Goal: Transaction & Acquisition: Register for event/course

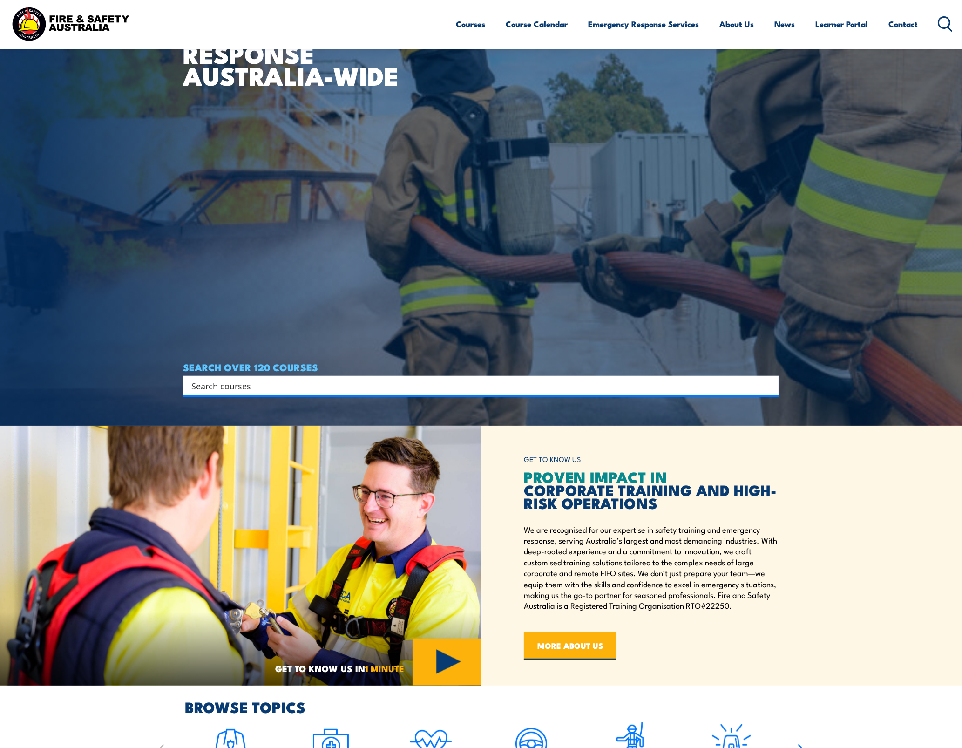
scroll to position [466, 0]
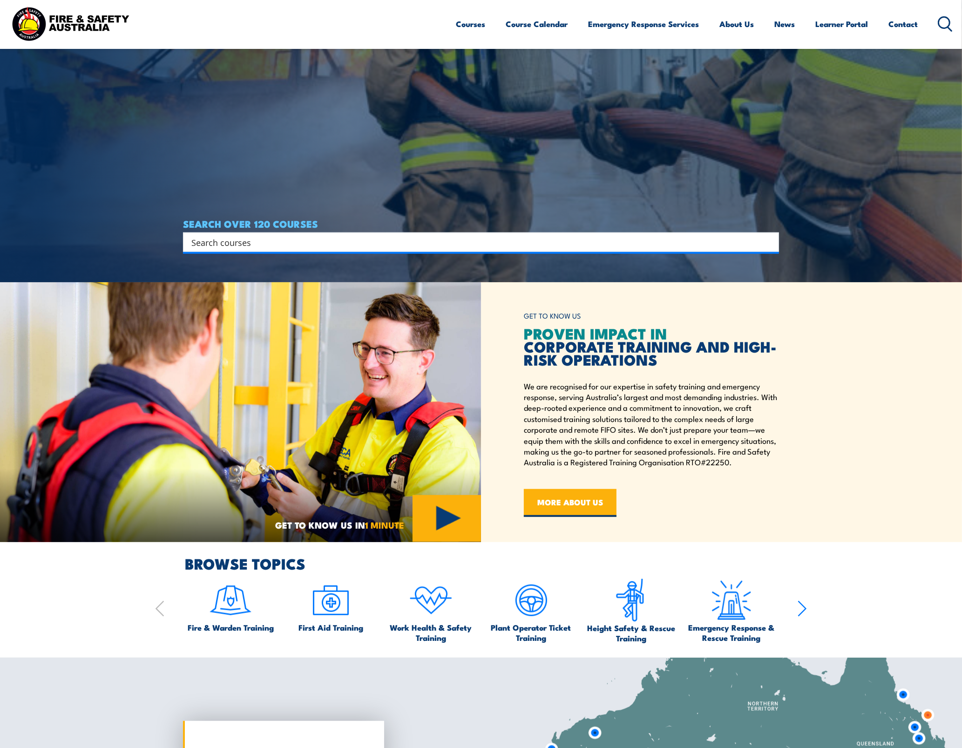
click at [271, 241] on input "Search input" at bounding box center [474, 242] width 567 height 14
type input "cpr"
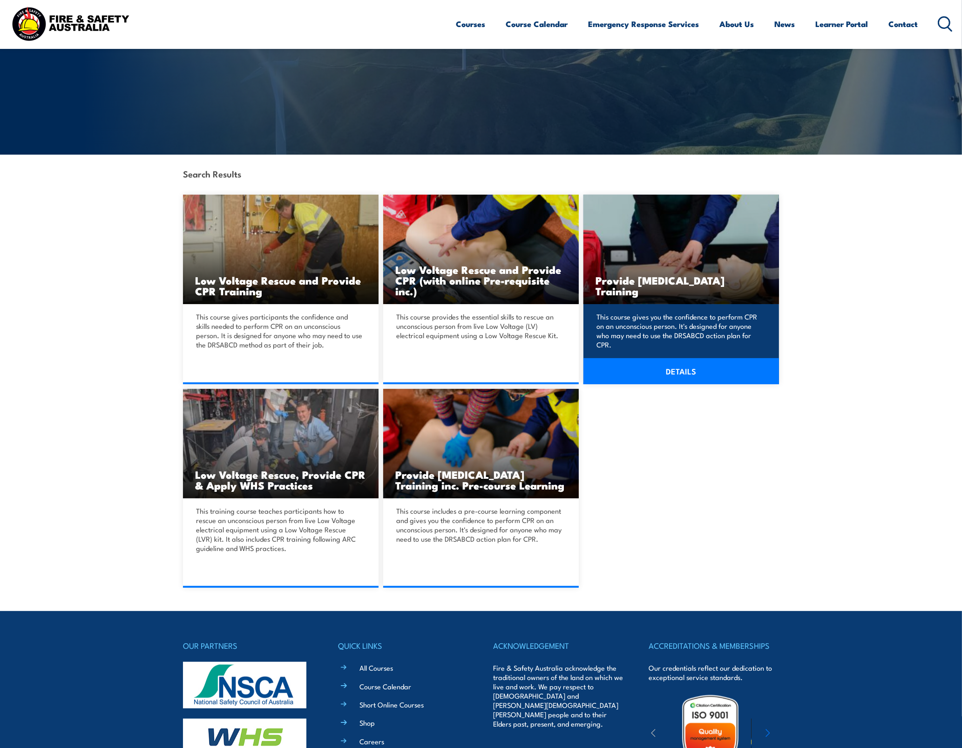
scroll to position [116, 0]
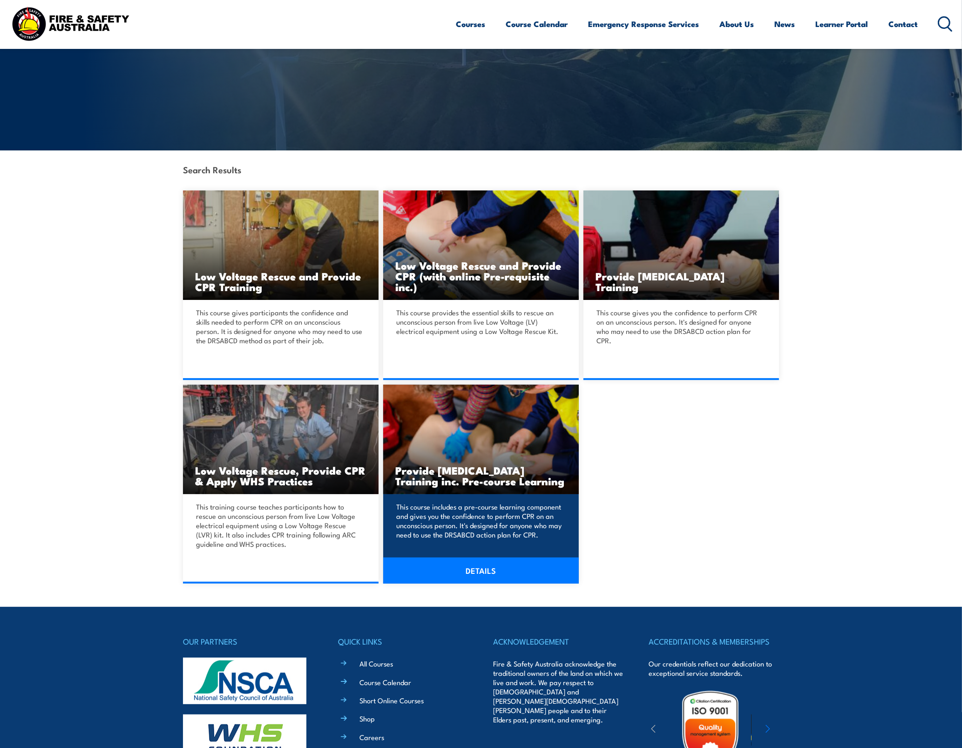
click at [560, 426] on img at bounding box center [481, 439] width 196 height 109
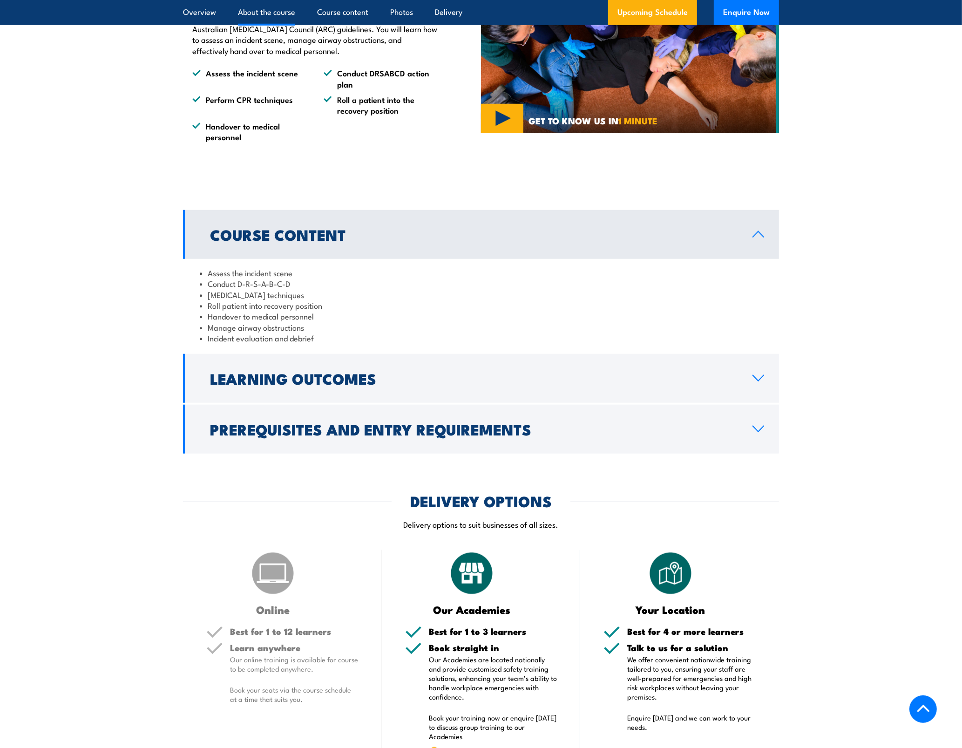
scroll to position [815, 0]
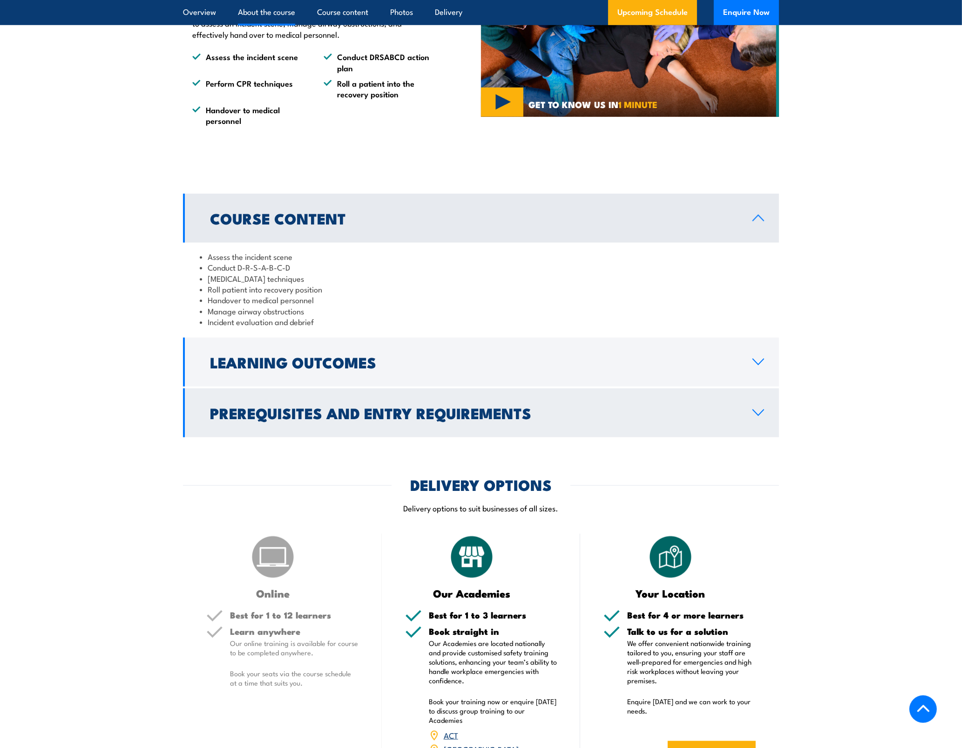
click at [527, 419] on h2 "Prerequisites and Entry Requirements" at bounding box center [474, 412] width 528 height 13
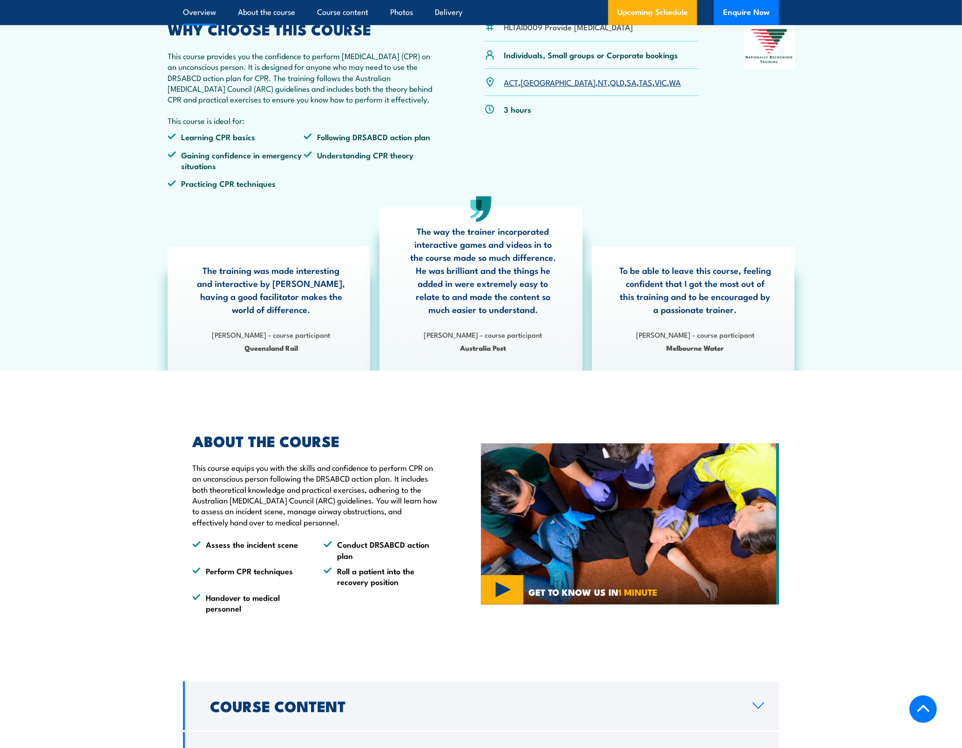
scroll to position [0, 0]
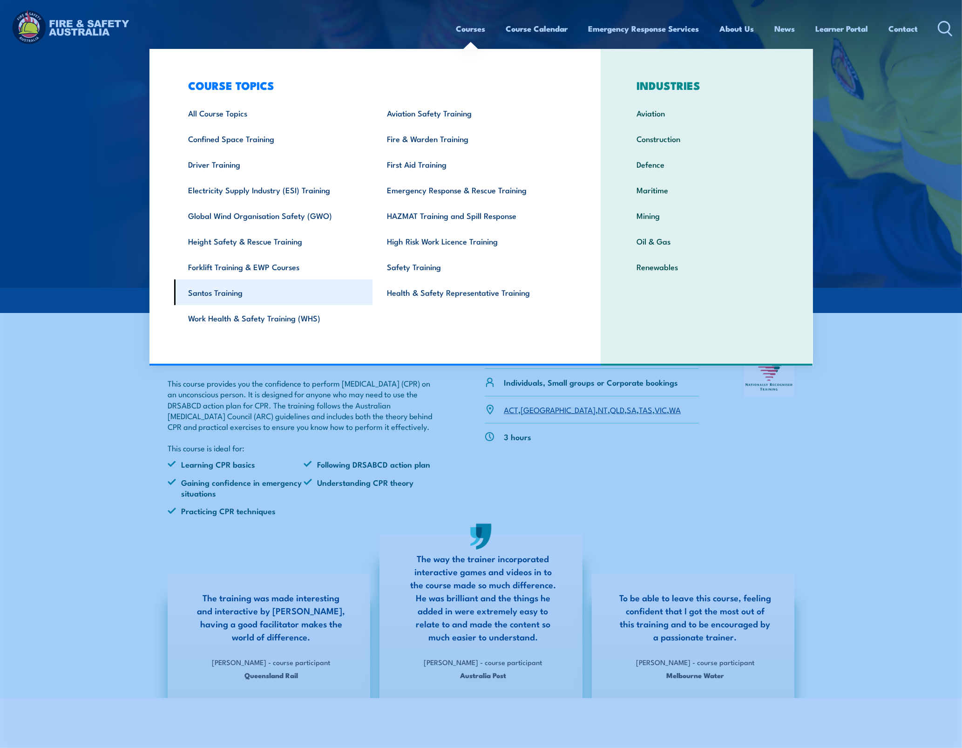
click at [236, 289] on link "Santos Training" at bounding box center [273, 292] width 199 height 26
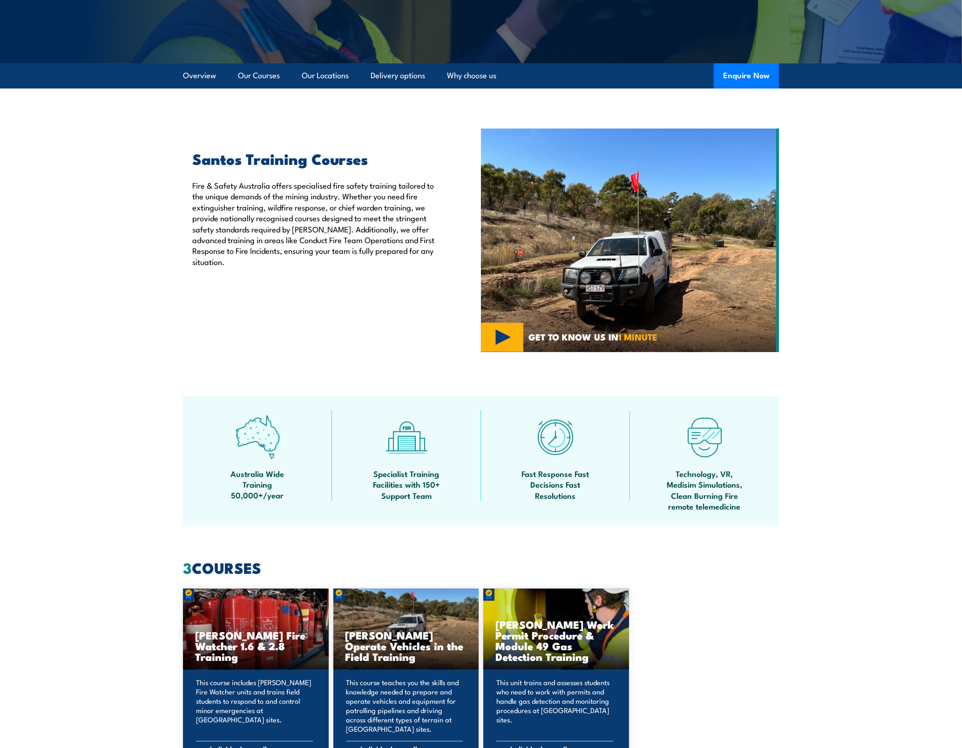
scroll to position [58, 0]
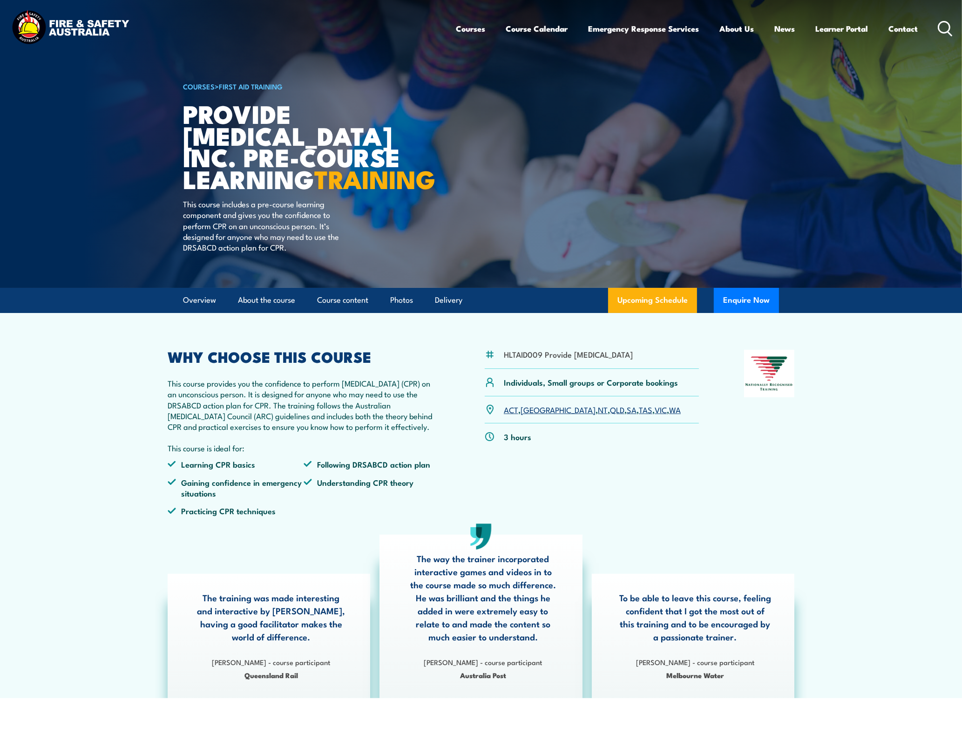
click at [935, 26] on div "Courses Course Calendar Emergency Response Services Services Overview Emergency…" at bounding box center [704, 28] width 497 height 40
click at [948, 27] on icon at bounding box center [945, 28] width 15 height 15
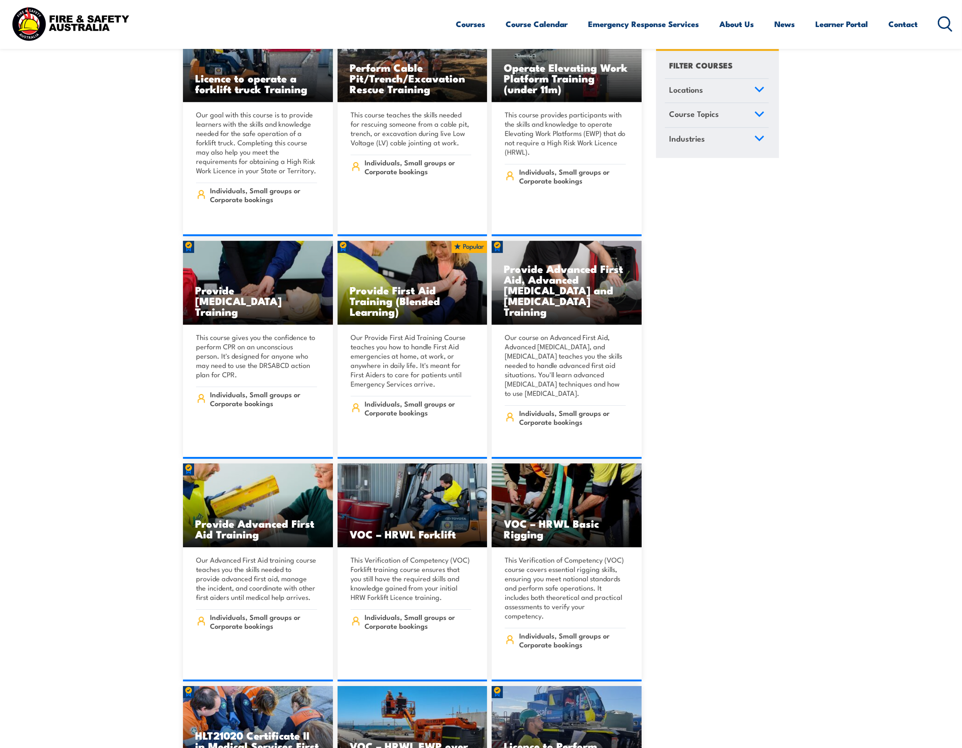
scroll to position [6994, 0]
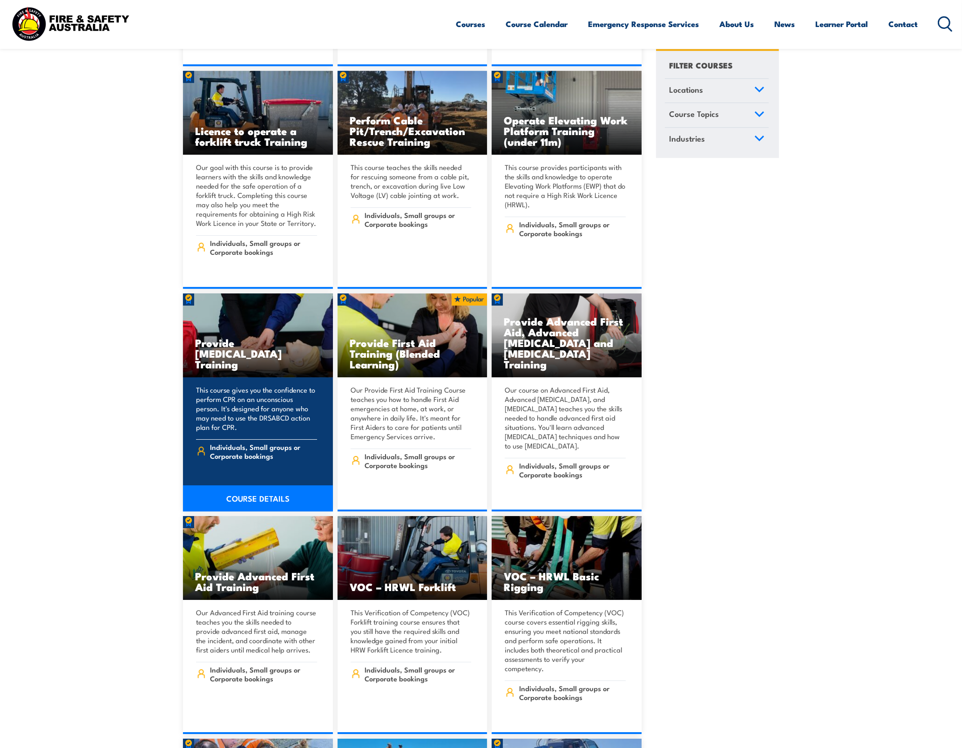
click at [236, 337] on h3 "Provide Cardiopulmonary Resuscitation Training" at bounding box center [258, 353] width 126 height 32
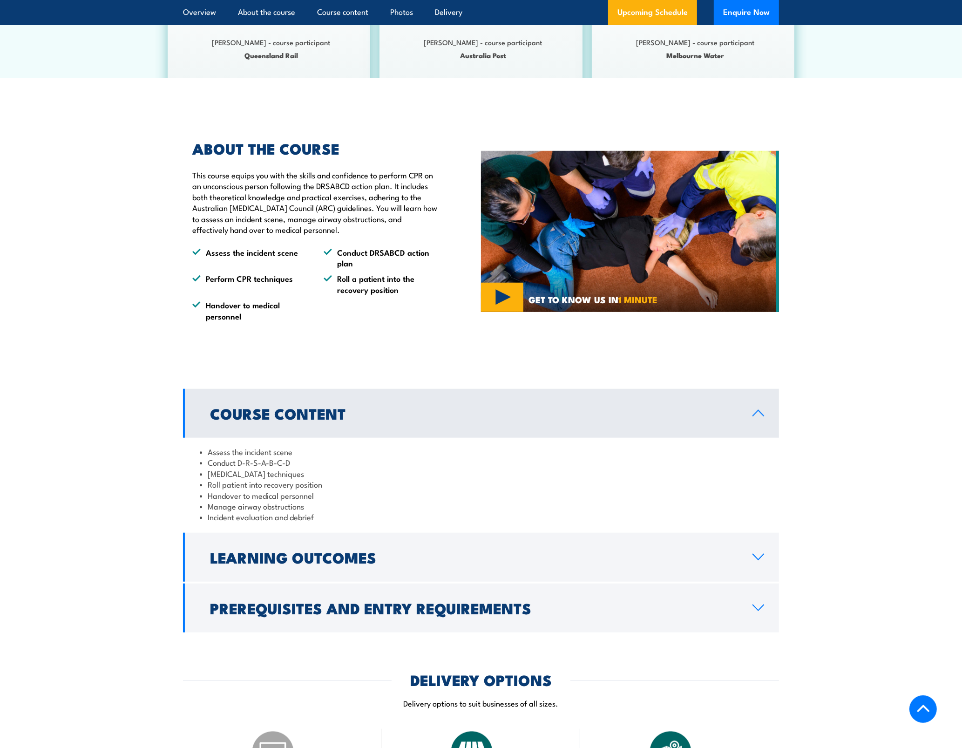
scroll to position [640, 0]
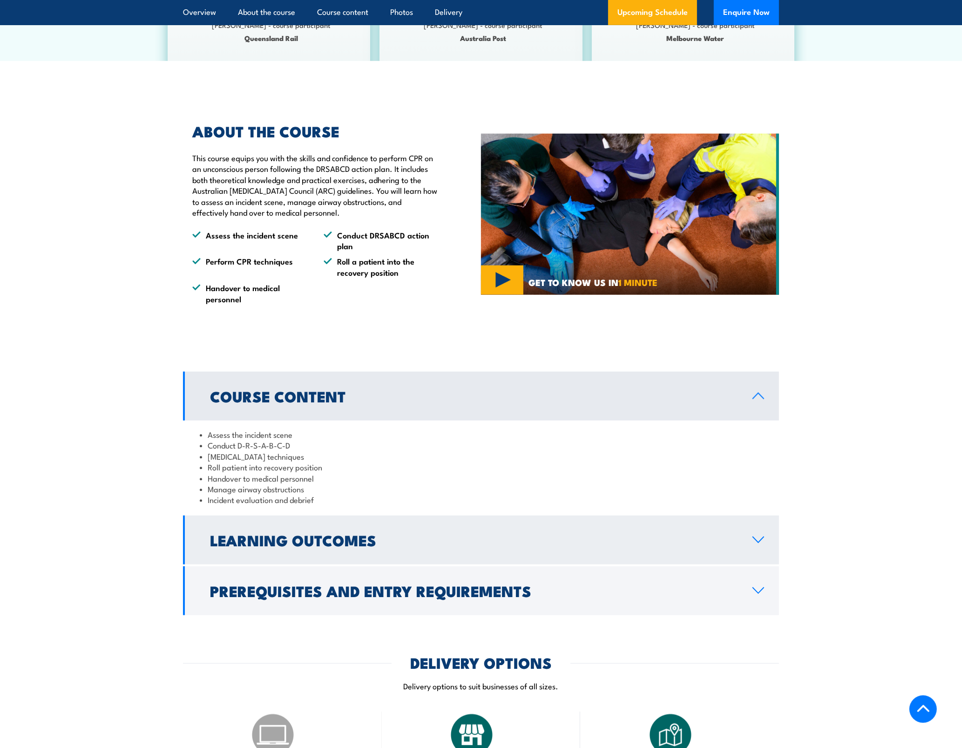
click at [351, 546] on h2 "Learning Outcomes" at bounding box center [474, 539] width 528 height 13
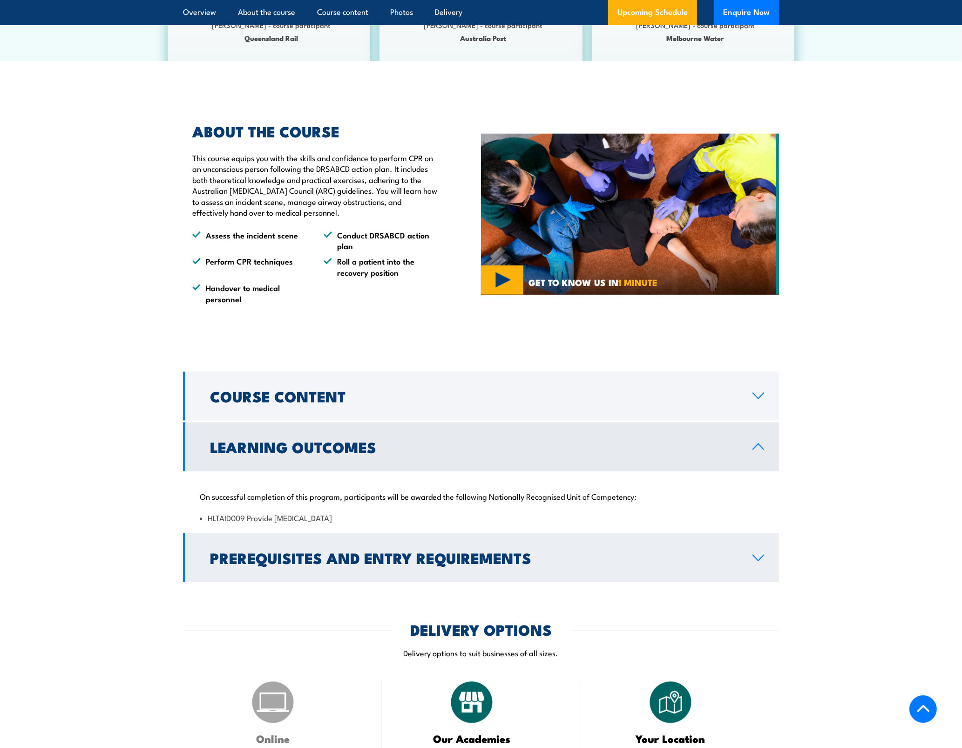
click at [354, 564] on h2 "Prerequisites and Entry Requirements" at bounding box center [474, 557] width 528 height 13
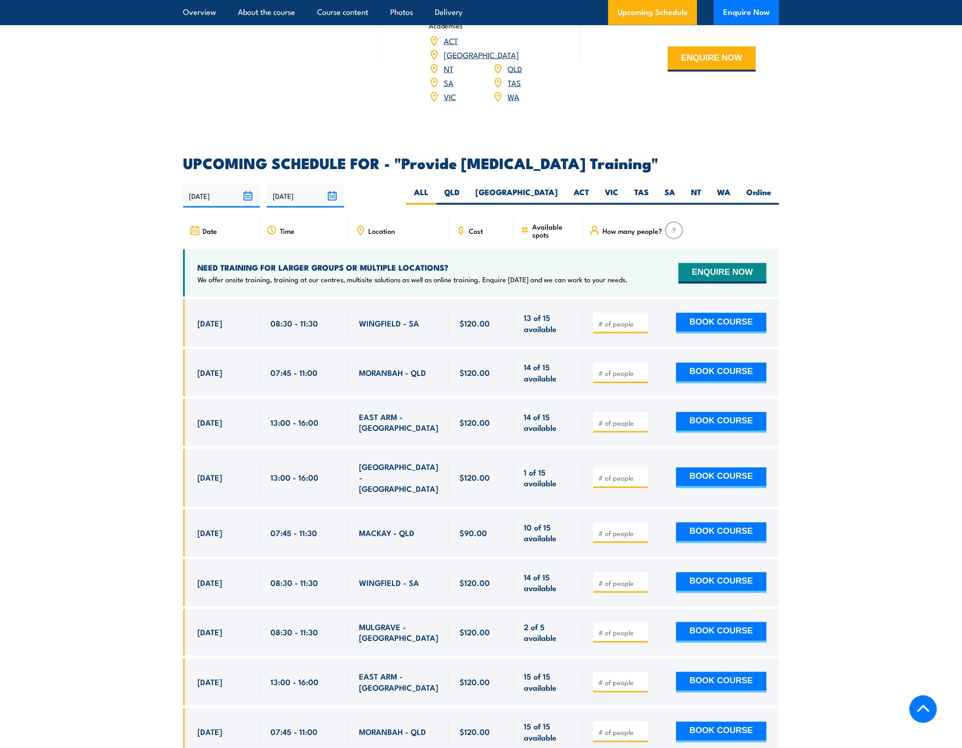
scroll to position [1572, 0]
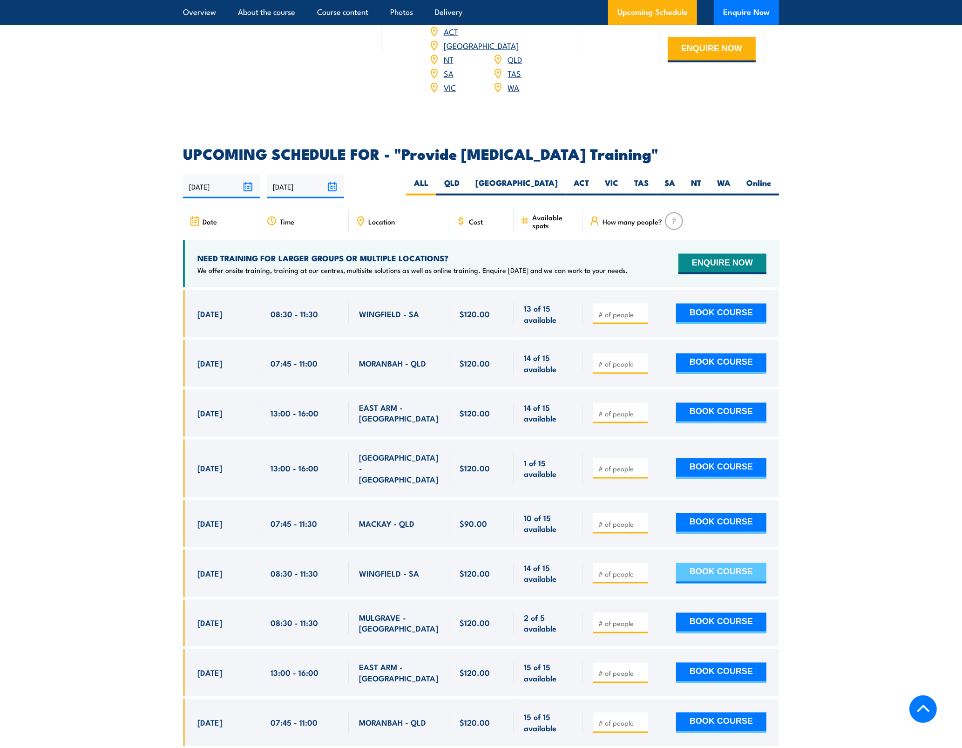
click at [690, 572] on button "BOOK COURSE" at bounding box center [721, 573] width 90 height 20
type input "1"
click at [716, 566] on button "BOOK COURSE" at bounding box center [721, 573] width 90 height 20
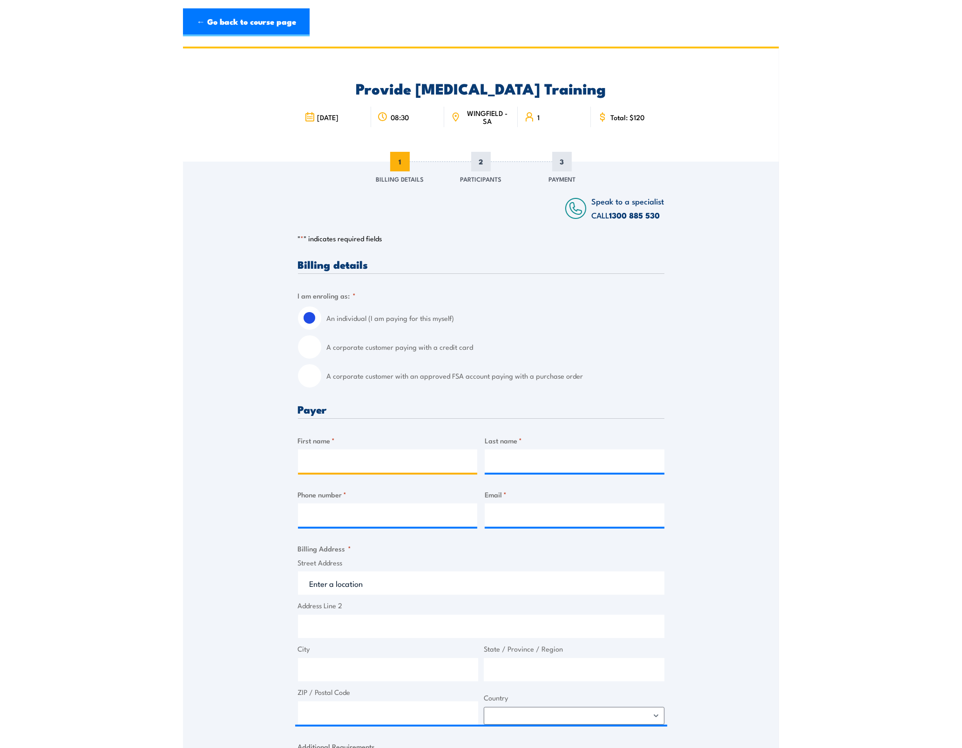
click at [336, 460] on input "First name *" at bounding box center [388, 460] width 180 height 23
type input "[PERSON_NAME]"
click at [372, 521] on input "Phone number *" at bounding box center [388, 514] width 180 height 23
type input "0419825441"
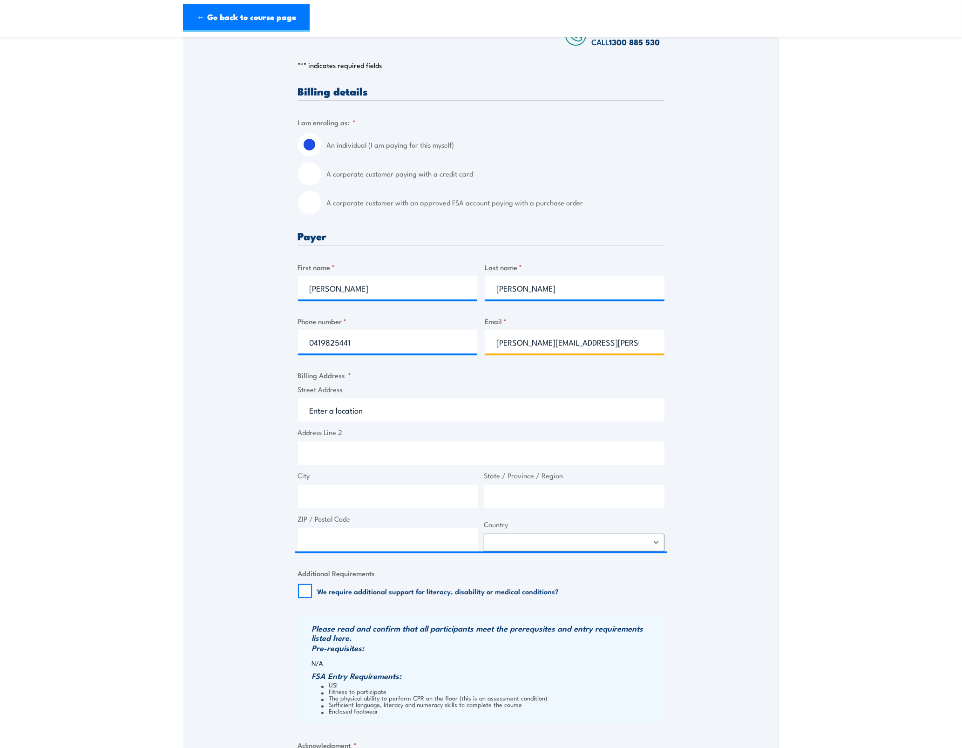
scroll to position [175, 0]
type input "kane.debono@apa.com.au"
click at [360, 407] on input "Street Address" at bounding box center [481, 408] width 367 height 23
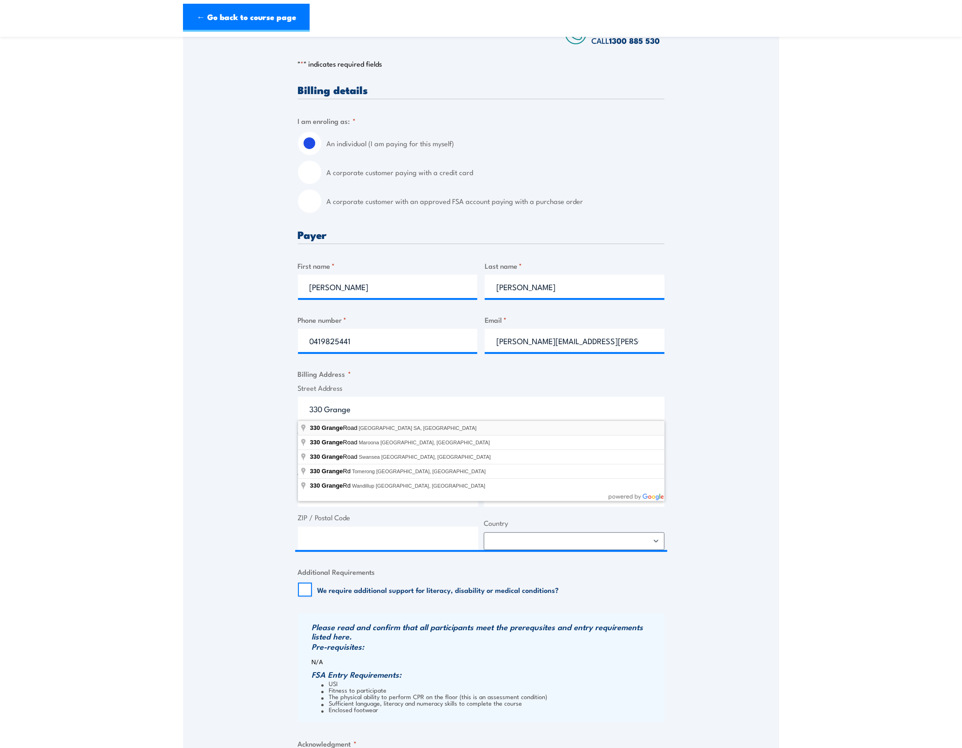
type input "330 Grange Road, Kidman Park SA, Australia"
type input "330 Grange Rd"
type input "Kidman Park"
type input "South Australia"
type input "5025"
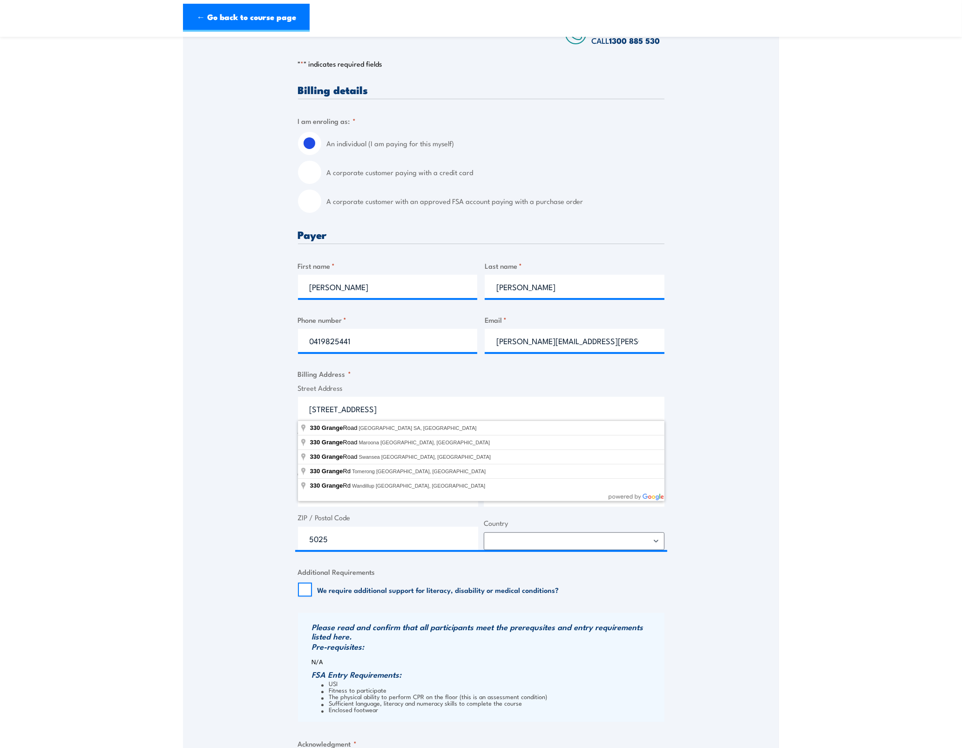
select select "Australia"
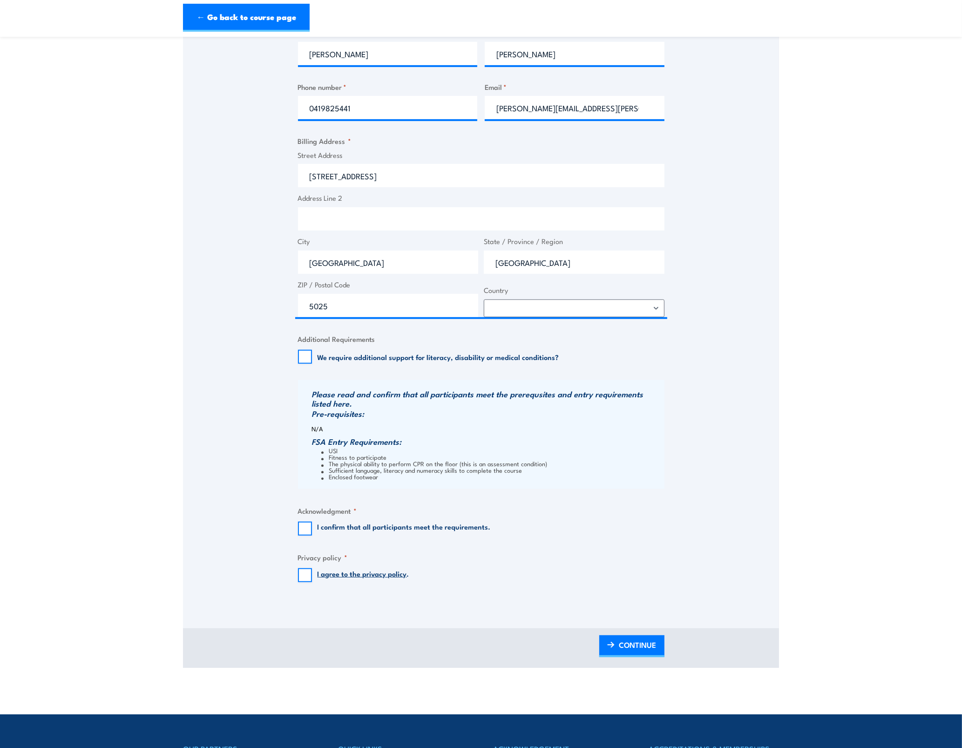
scroll to position [466, 0]
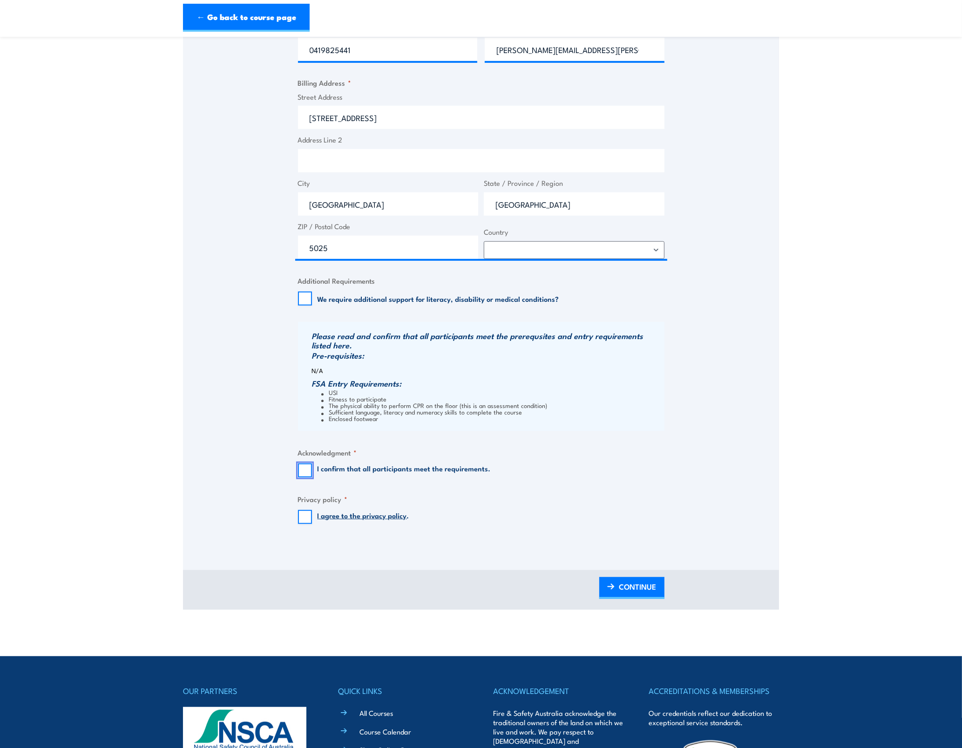
click at [303, 473] on input "I confirm that all participants meet the requirements." at bounding box center [305, 470] width 14 height 14
checkbox input "true"
click at [301, 522] on input "I agree to the privacy policy ." at bounding box center [305, 517] width 14 height 14
checkbox input "true"
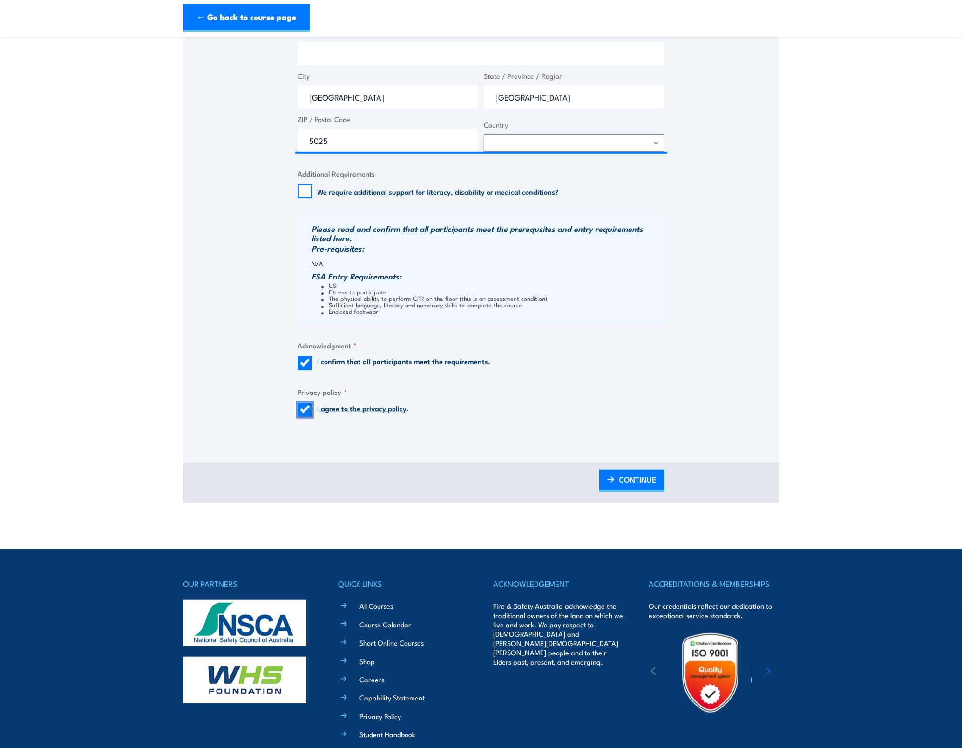
scroll to position [572, 0]
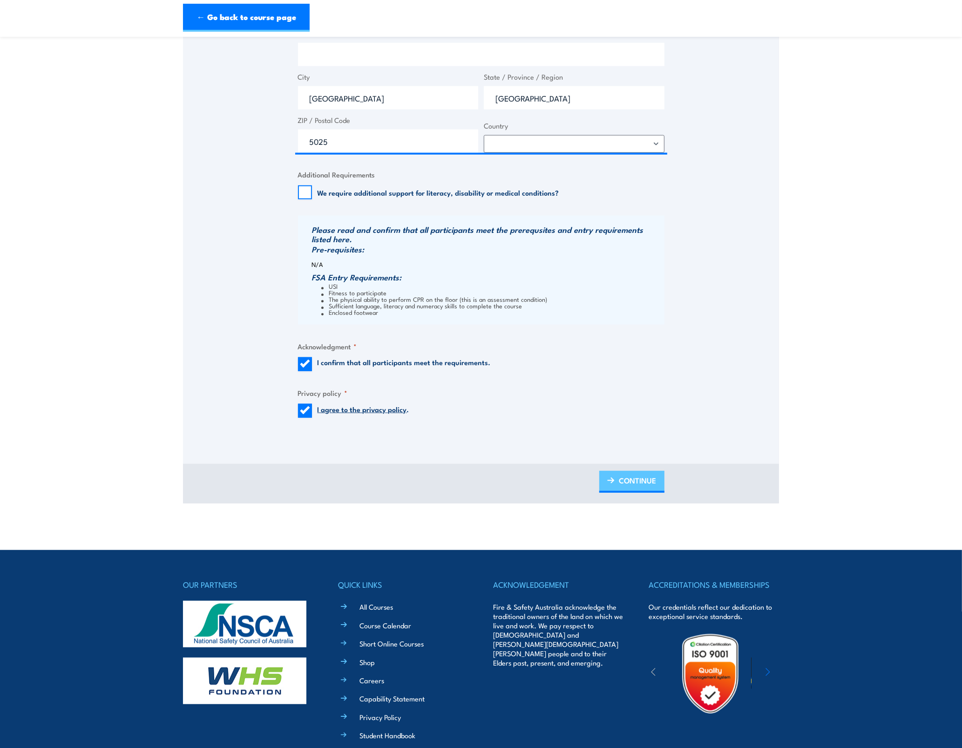
click at [619, 487] on span "CONTINUE" at bounding box center [637, 480] width 37 height 25
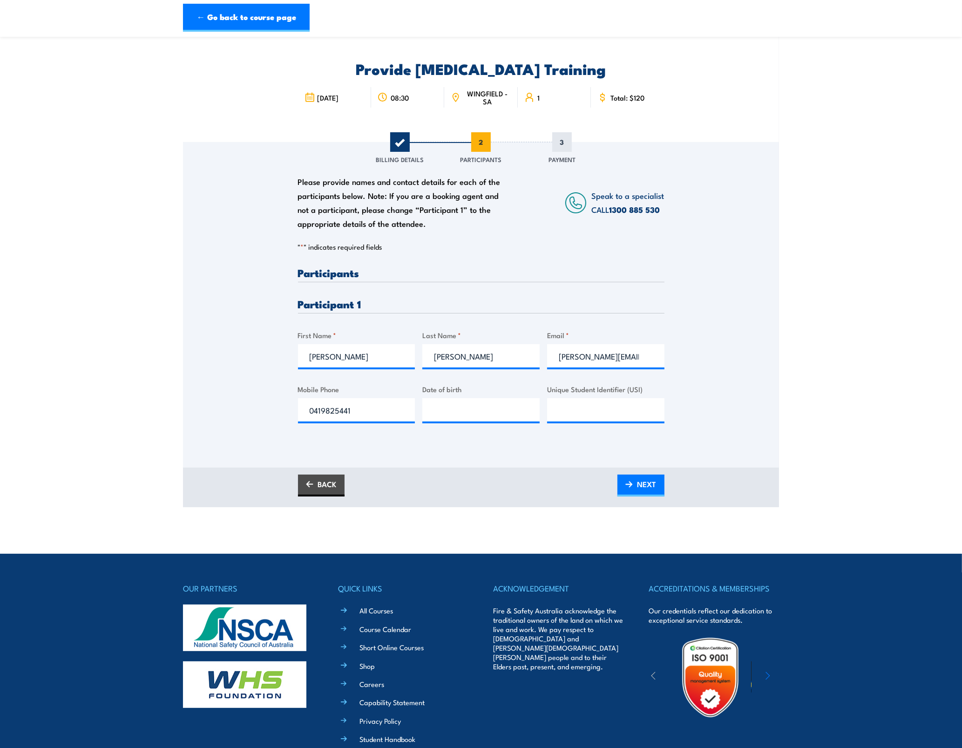
scroll to position [0, 0]
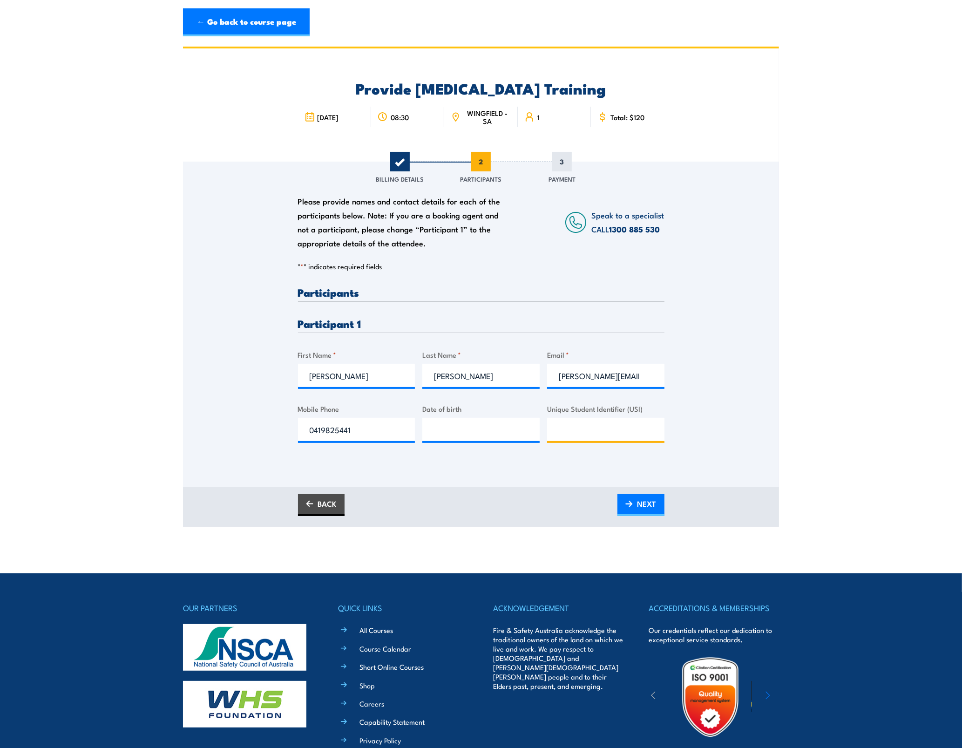
click at [625, 435] on input "Unique Student Identifier (USI)" at bounding box center [605, 429] width 117 height 23
type input "856ARUTQXN"
click at [453, 434] on input "__/__/____" at bounding box center [480, 429] width 117 height 23
type input "19/02/1986"
click at [648, 515] on link "NEXT" at bounding box center [641, 505] width 47 height 22
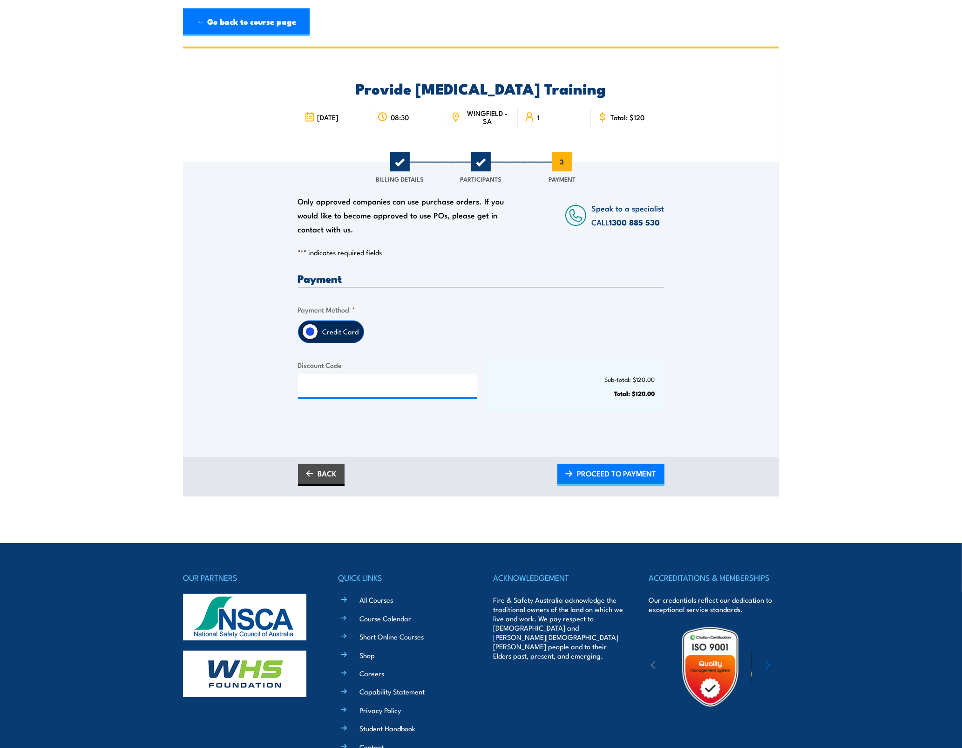
click at [309, 329] on input "Credit Card" at bounding box center [310, 332] width 16 height 16
click at [313, 336] on input "Credit Card" at bounding box center [310, 332] width 16 height 16
click at [343, 334] on label "Credit Card" at bounding box center [341, 332] width 46 height 22
click at [318, 334] on input "Credit Card" at bounding box center [310, 332] width 16 height 16
click at [319, 477] on link "BACK" at bounding box center [321, 475] width 47 height 22
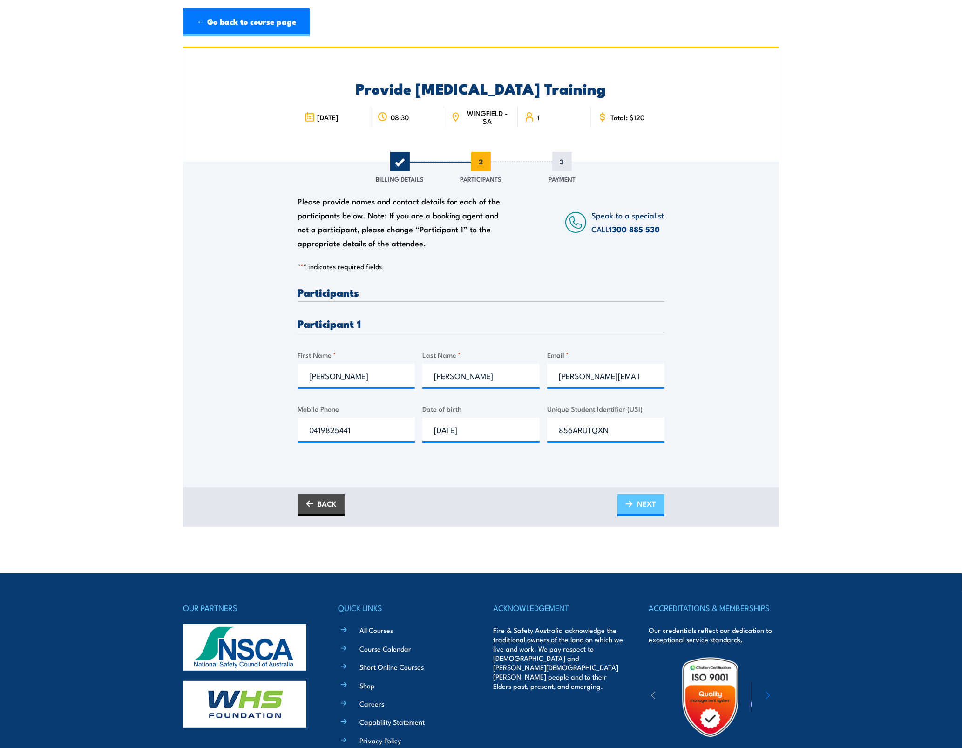
click at [644, 508] on span "NEXT" at bounding box center [647, 503] width 19 height 25
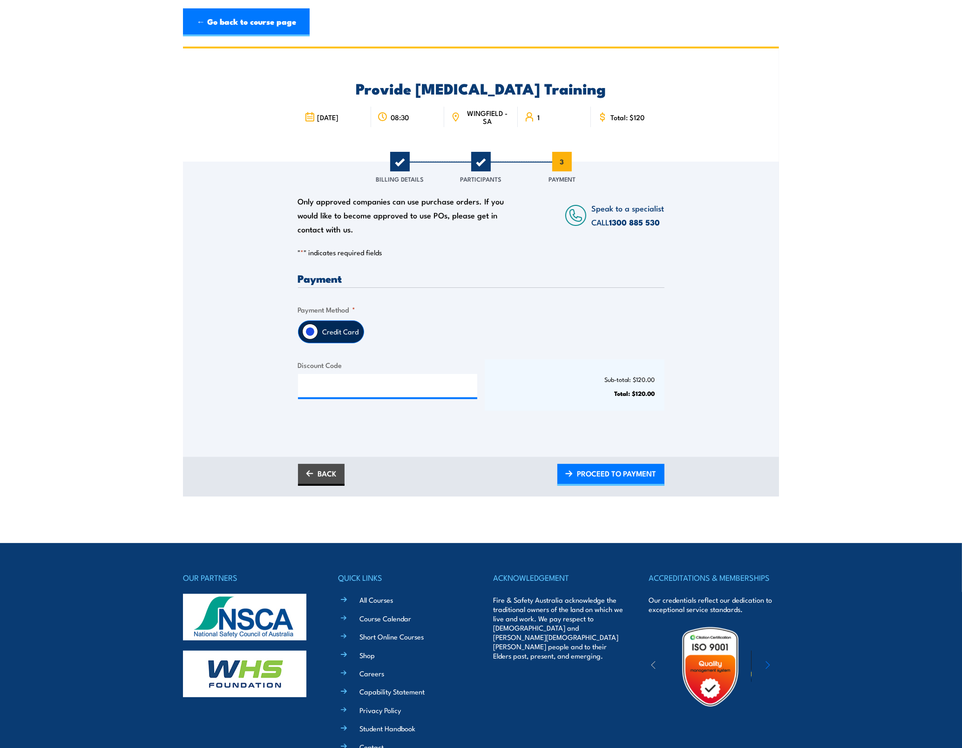
click at [314, 336] on input "Credit Card" at bounding box center [310, 332] width 16 height 16
click at [313, 333] on input "Credit Card" at bounding box center [310, 332] width 16 height 16
click at [329, 378] on input "Discount Code" at bounding box center [388, 385] width 180 height 23
click at [304, 329] on input "Credit Card" at bounding box center [310, 332] width 16 height 16
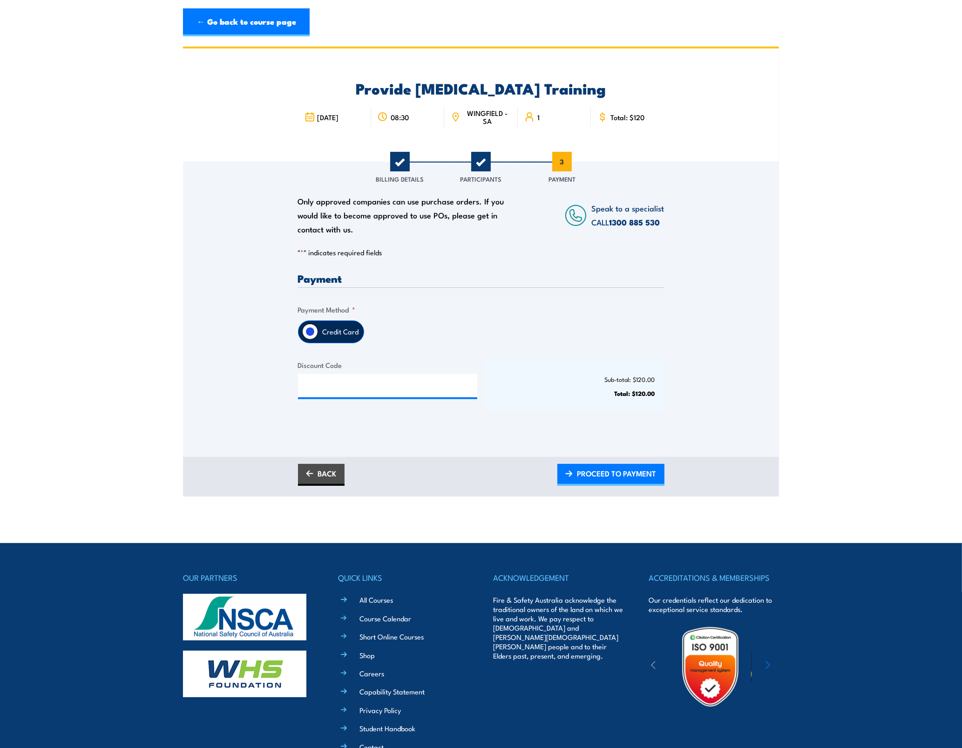
click at [308, 329] on input "Credit Card" at bounding box center [310, 332] width 16 height 16
drag, startPoint x: 308, startPoint y: 329, endPoint x: 313, endPoint y: 352, distance: 23.3
click at [310, 333] on input "Credit Card" at bounding box center [310, 332] width 16 height 16
click at [321, 390] on input "Discount Code" at bounding box center [388, 385] width 180 height 23
drag, startPoint x: 341, startPoint y: 373, endPoint x: 346, endPoint y: 373, distance: 4.7
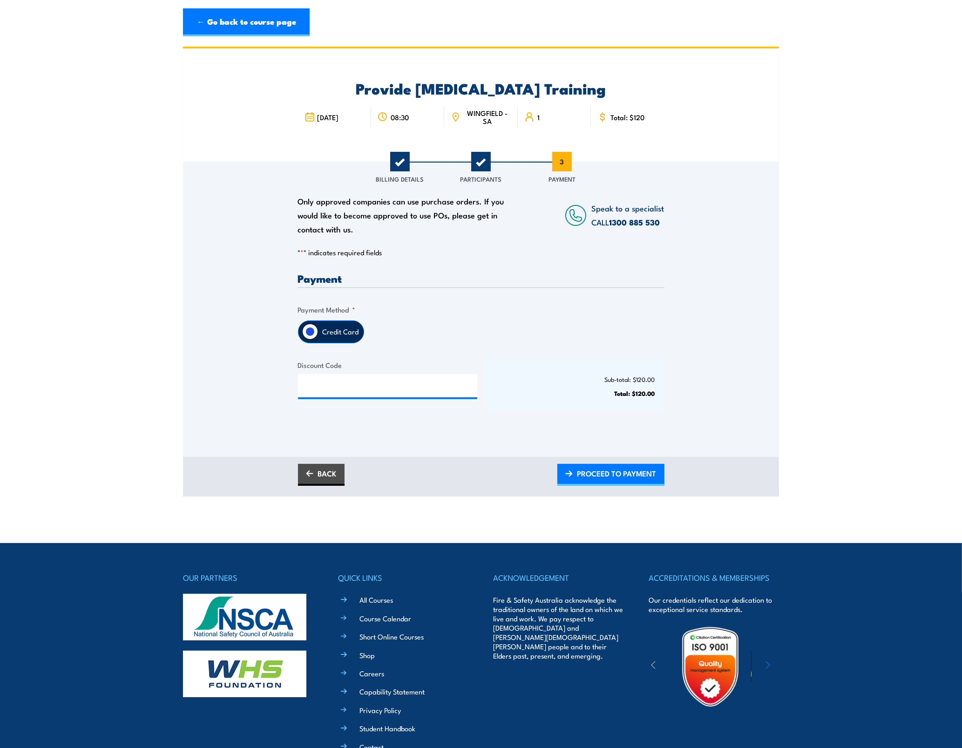
click at [341, 373] on div "Discount Code" at bounding box center [388, 385] width 180 height 51
click at [350, 384] on input "Discount Code" at bounding box center [388, 385] width 180 height 23
paste input "00012203"
type input "00012203"
click at [598, 479] on span "APPLY DISCOUNT CODE" at bounding box center [616, 473] width 81 height 25
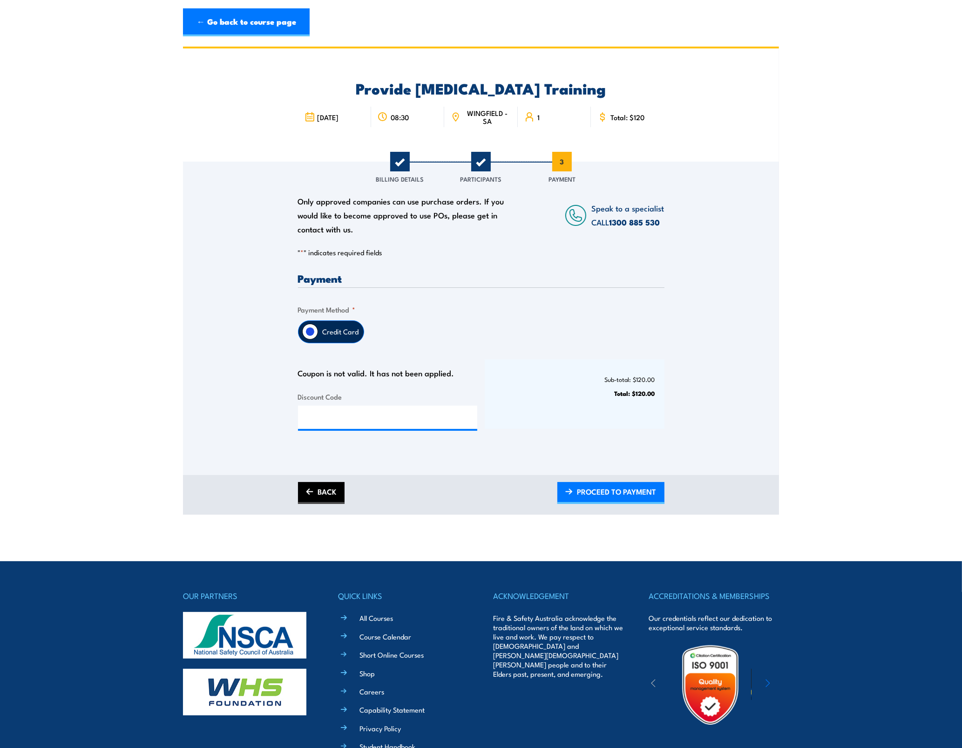
click at [318, 490] on link "BACK" at bounding box center [321, 493] width 47 height 22
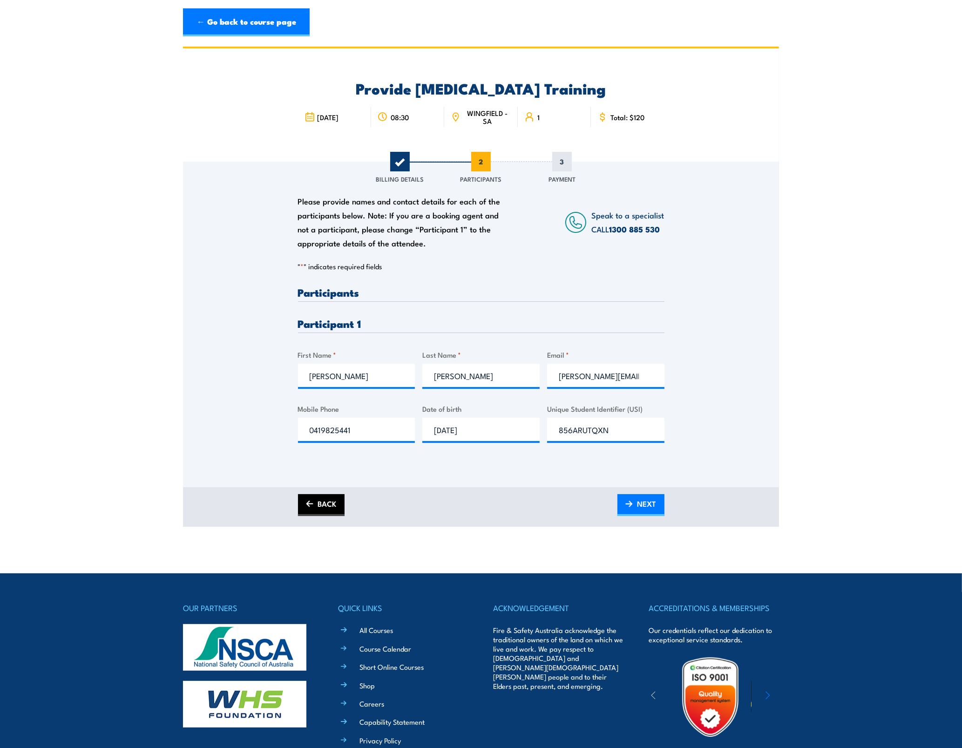
click at [318, 490] on div "BACK NEXT" at bounding box center [481, 507] width 596 height 40
click at [325, 500] on link "BACK" at bounding box center [321, 505] width 47 height 22
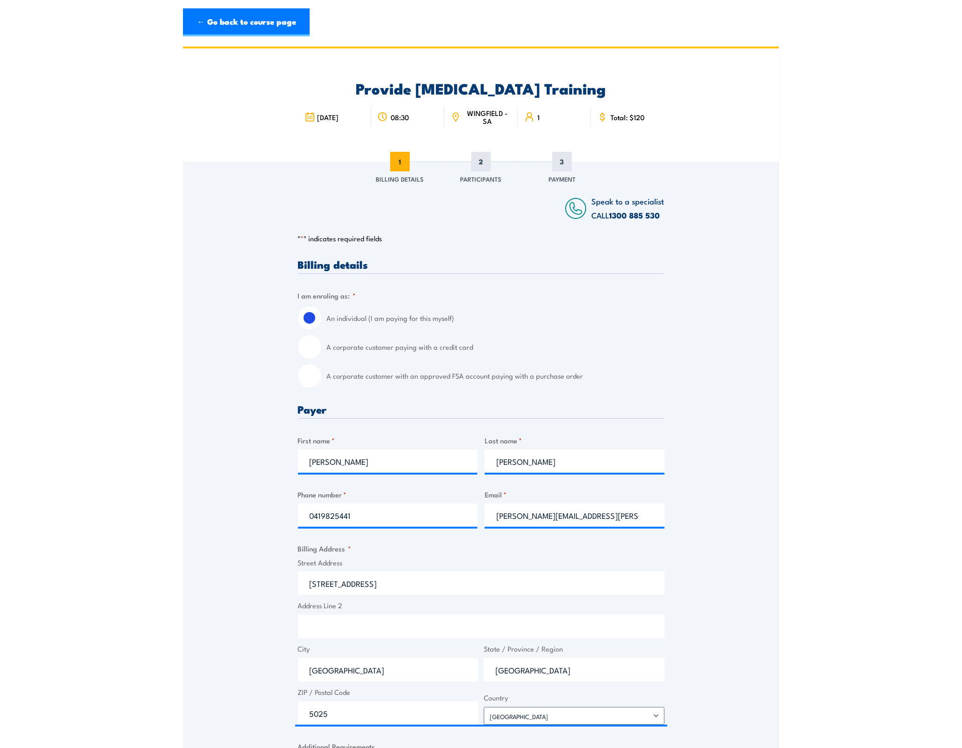
click at [414, 375] on label "A corporate customer with an approved FSA account paying with a purchase order" at bounding box center [496, 375] width 338 height 23
click at [321, 375] on input "A corporate customer with an approved FSA account paying with a purchase order" at bounding box center [309, 375] width 23 height 23
radio input "true"
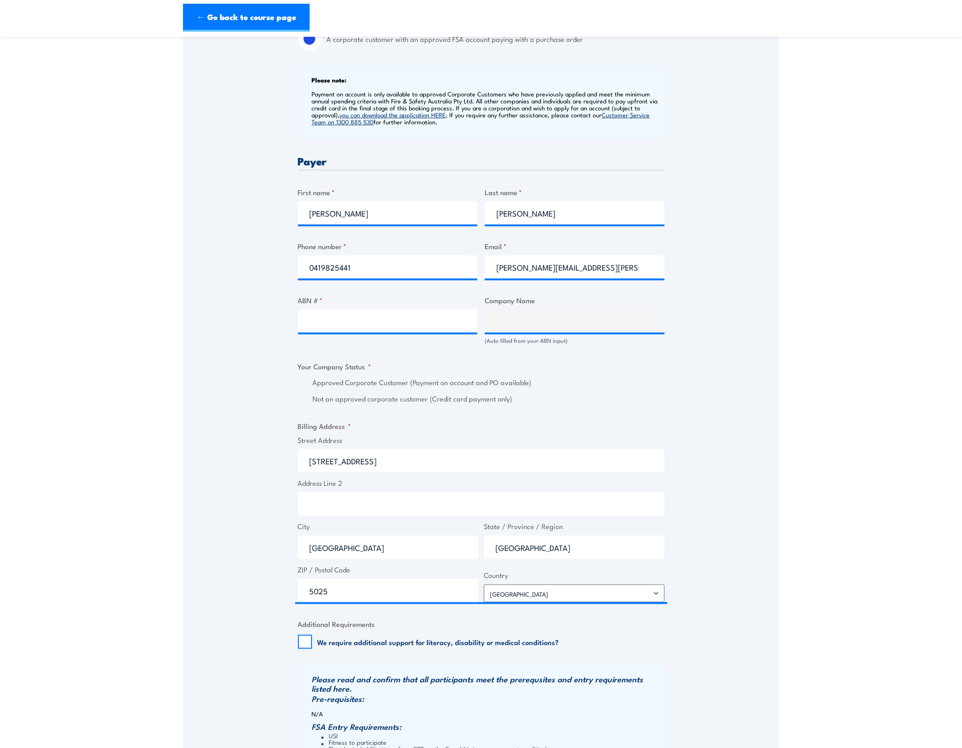
scroll to position [349, 0]
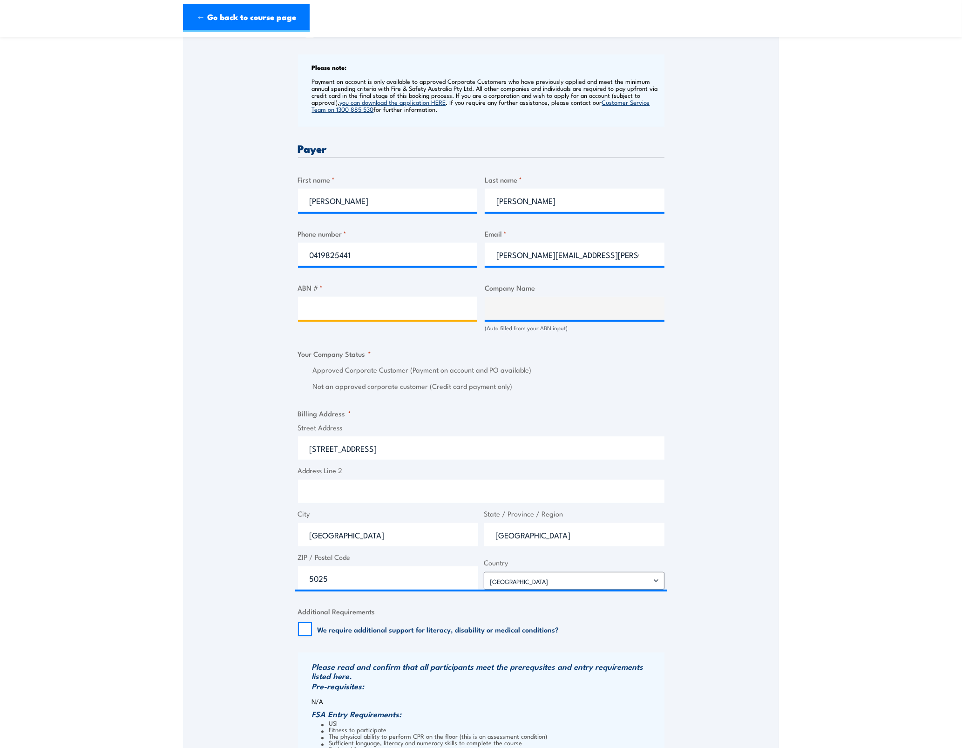
click at [369, 310] on input "ABN # *" at bounding box center [388, 308] width 180 height 23
click at [369, 318] on input "ABN # *" at bounding box center [388, 308] width 180 height 23
paste input "58 091 668 110"
type input "58 091 668 110"
click at [427, 310] on input "58 091 668 110" at bounding box center [388, 308] width 180 height 23
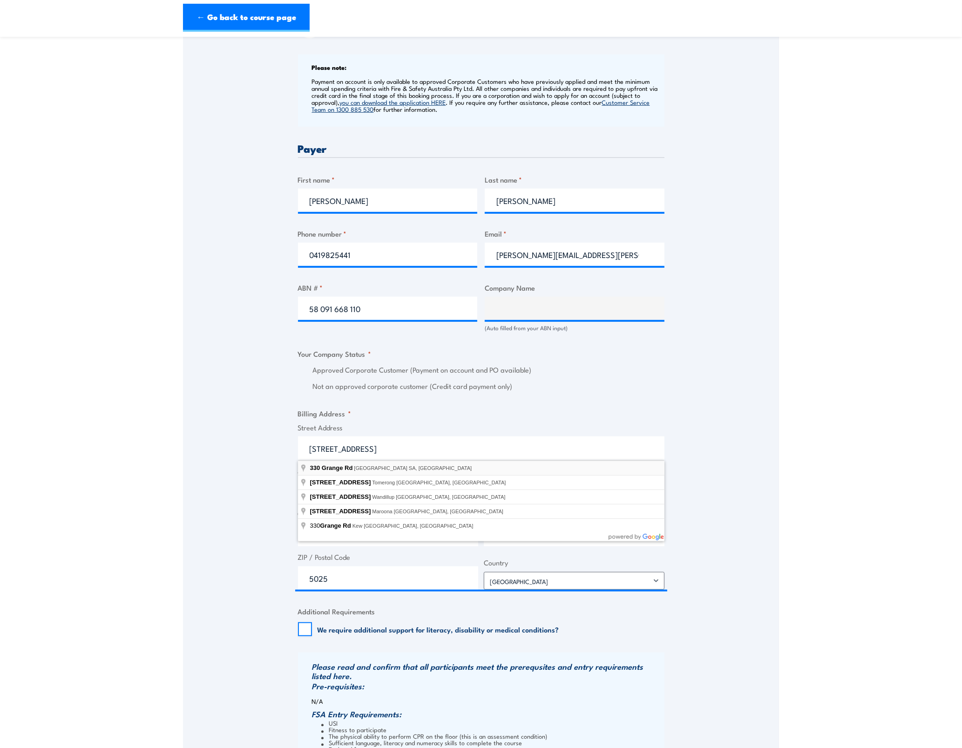
type input "330 Grange Rd, Kidman Park SA, Australia"
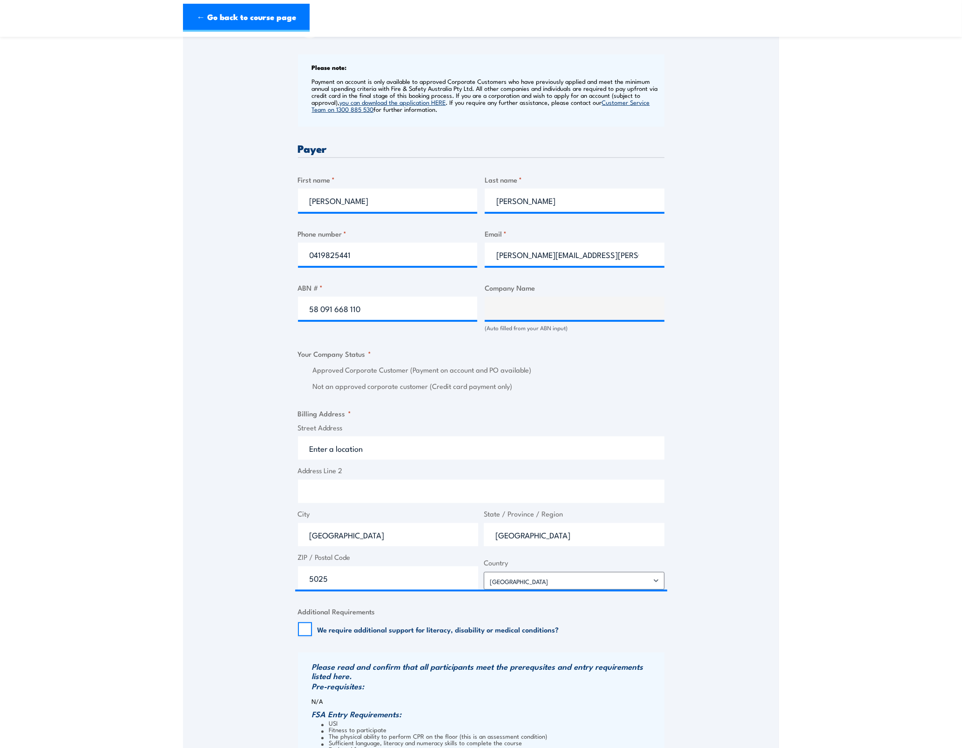
type input "330 Grange Rd"
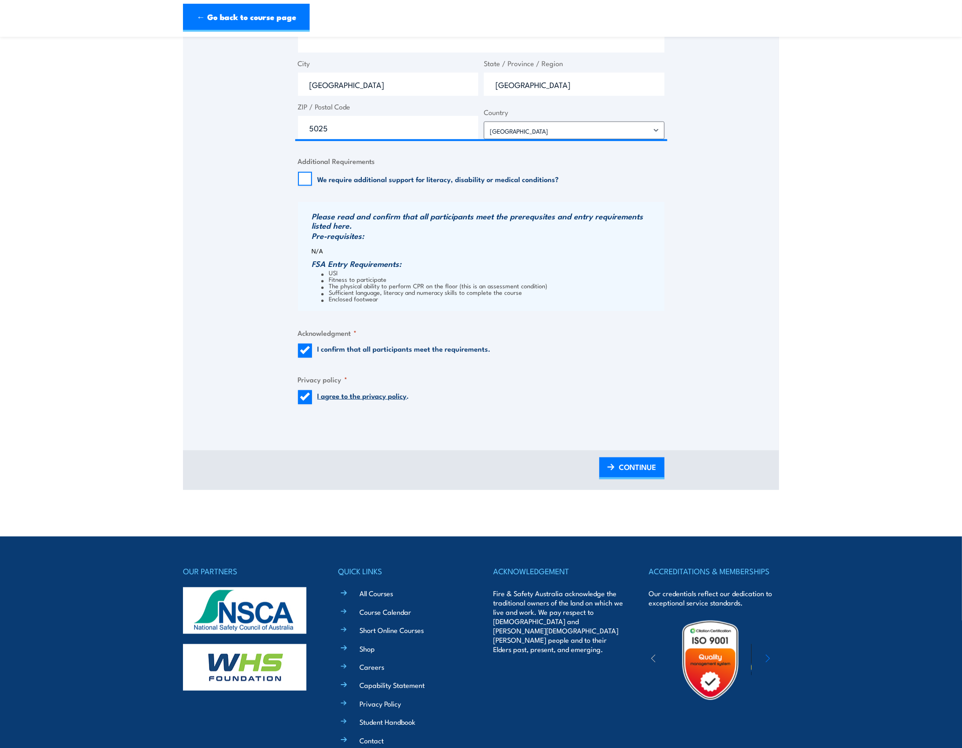
scroll to position [903, 0]
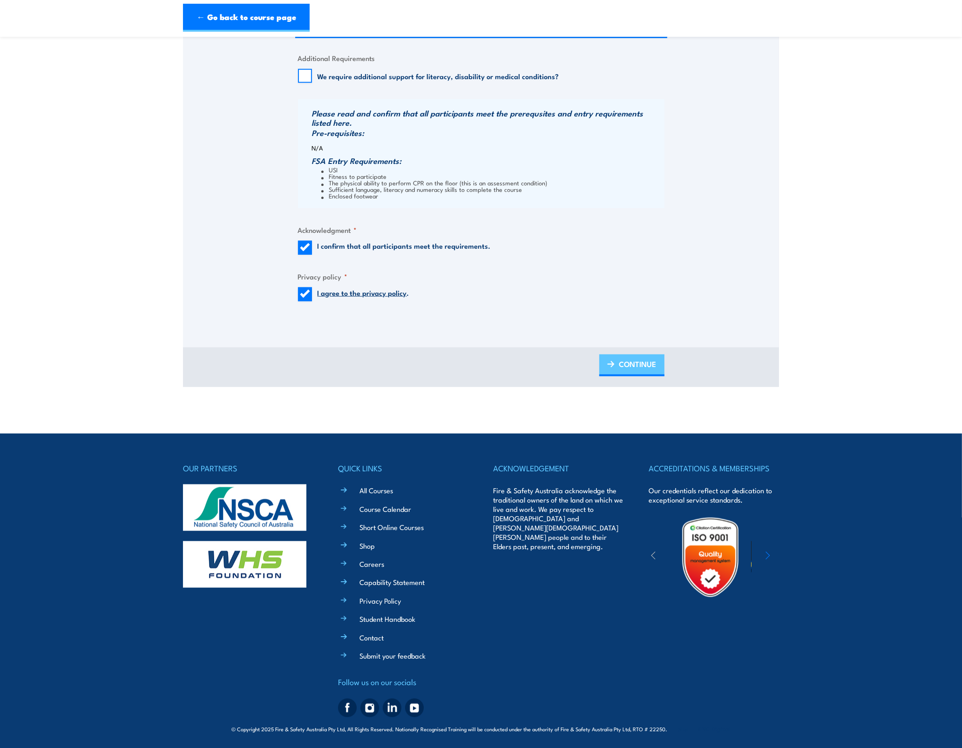
click at [637, 364] on span "CONTINUE" at bounding box center [637, 364] width 37 height 25
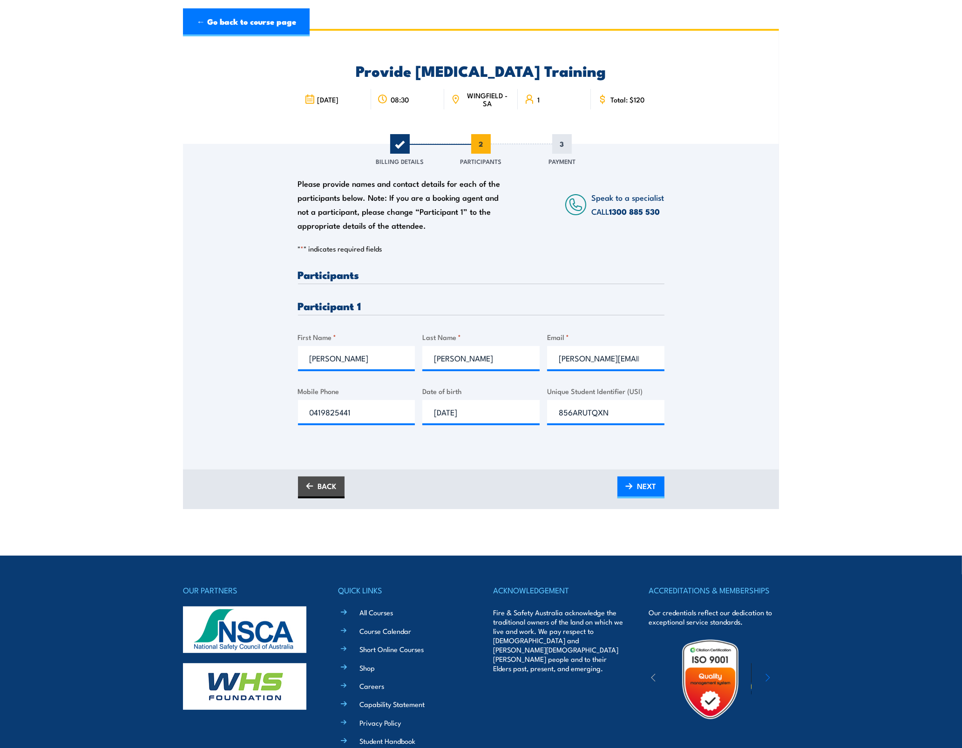
scroll to position [0, 0]
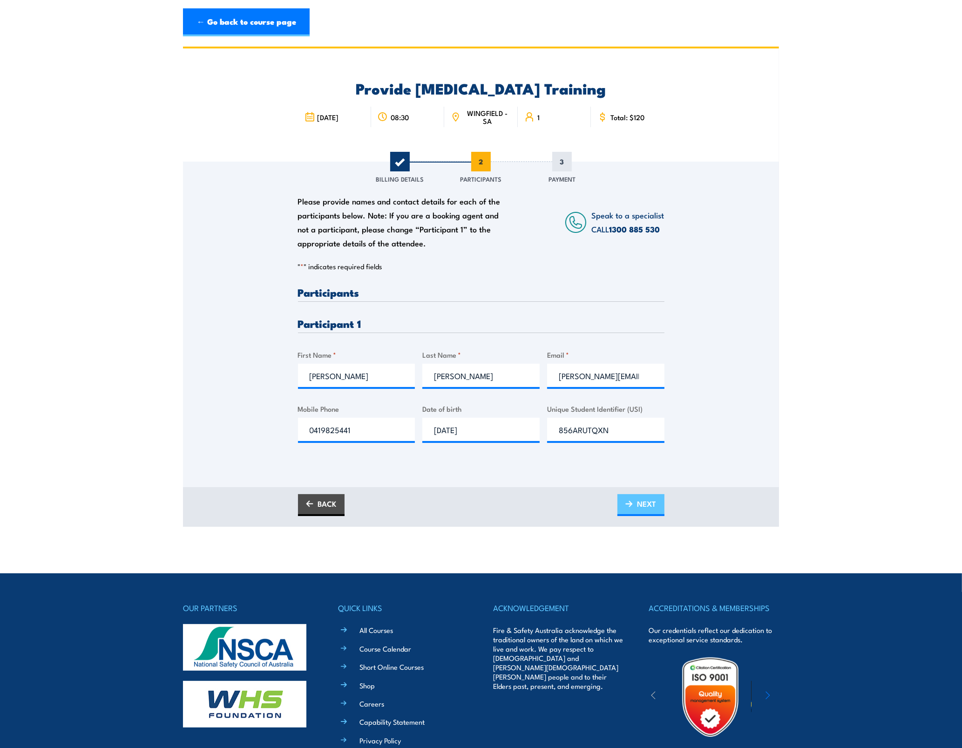
click at [633, 503] on link "NEXT" at bounding box center [641, 505] width 47 height 22
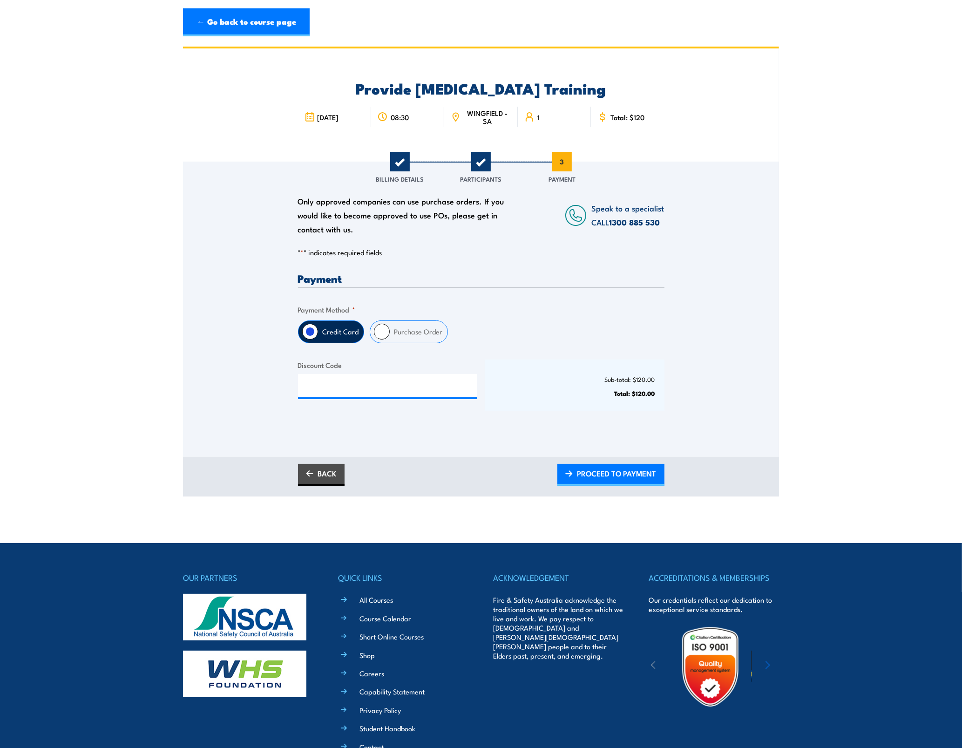
click at [404, 331] on label "Purchase Order" at bounding box center [419, 332] width 58 height 22
click at [390, 331] on input "Purchase Order" at bounding box center [382, 332] width 16 height 16
radio input "true"
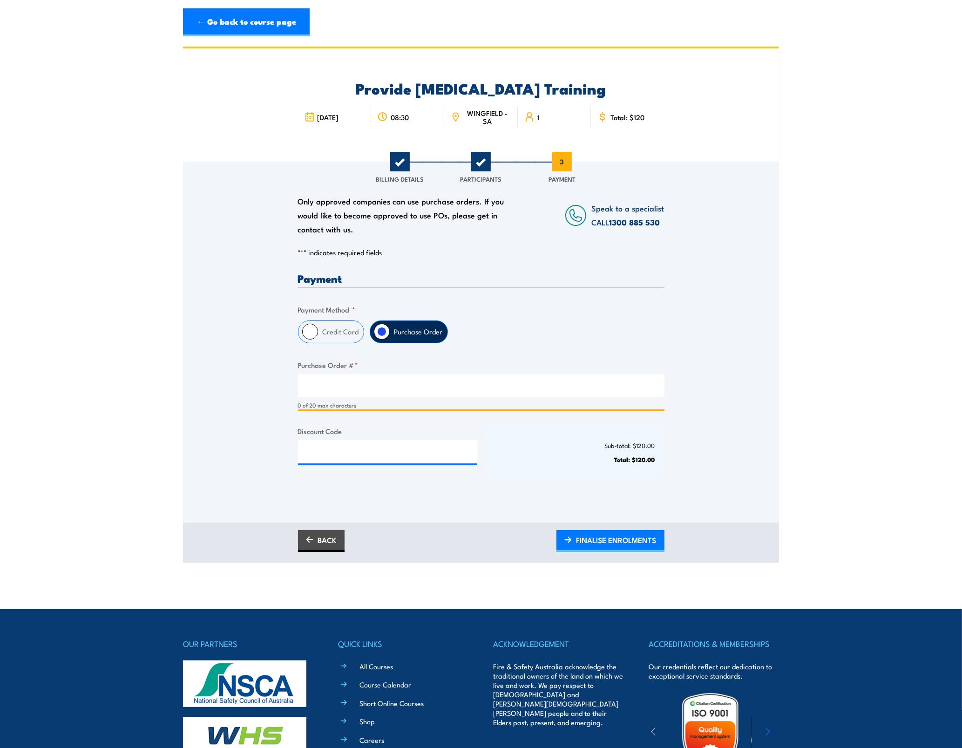
click at [382, 378] on input "Purchase Order # *" at bounding box center [481, 385] width 367 height 23
click at [355, 396] on input "Purchase Order # *" at bounding box center [481, 385] width 367 height 23
paste input "00012203"
type input "00012203"
click at [627, 543] on span "FINALISE ENROLMENTS" at bounding box center [617, 540] width 80 height 25
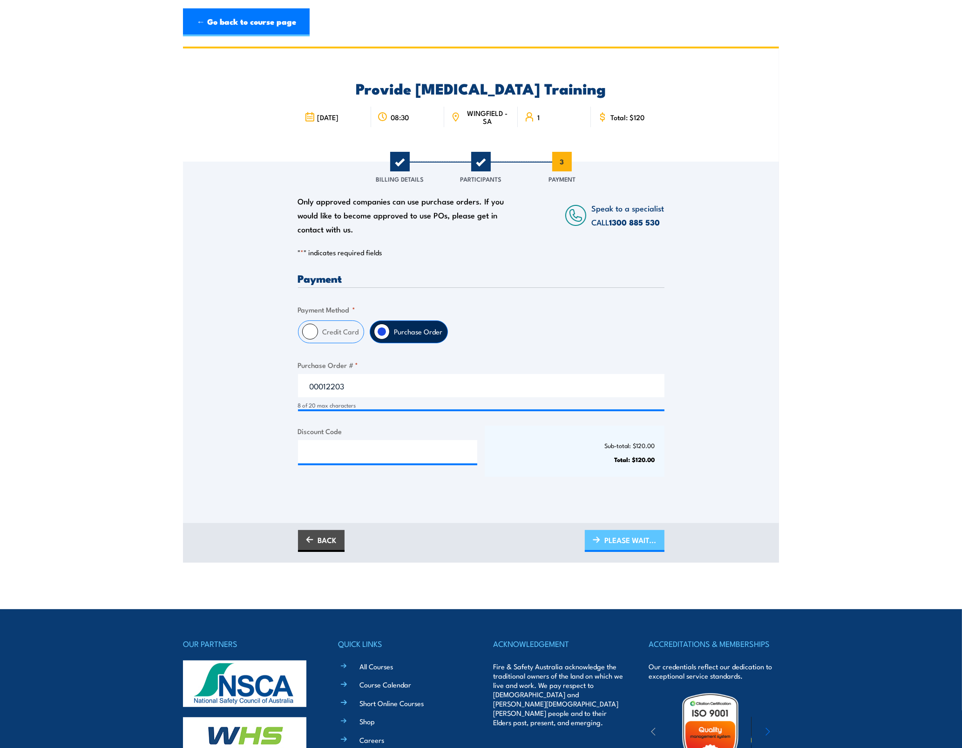
click at [622, 531] on span "PLEASE WAIT..." at bounding box center [631, 540] width 52 height 25
